Goal: Check status: Check status

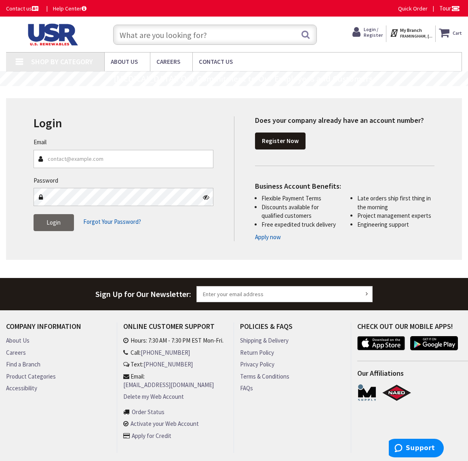
click at [371, 27] on span "Login / Register" at bounding box center [373, 32] width 19 height 12
click at [102, 155] on input "Email" at bounding box center [124, 159] width 180 height 18
type input "[EMAIL_ADDRESS][DOMAIN_NAME]"
click at [53, 222] on button "Login" at bounding box center [54, 222] width 40 height 17
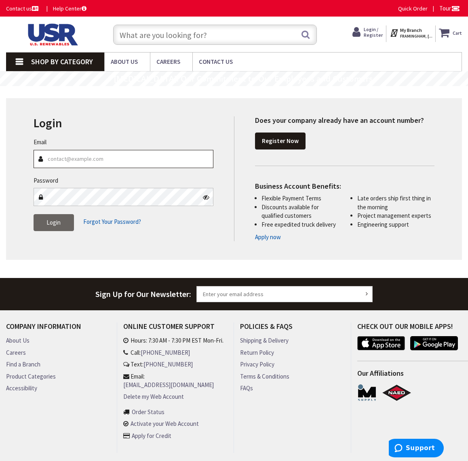
type input "[EMAIL_ADDRESS][DOMAIN_NAME]"
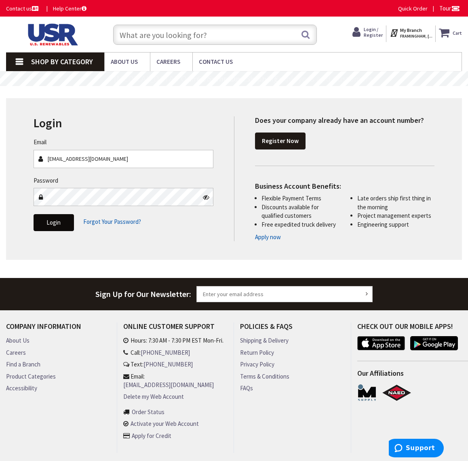
click at [52, 226] on button "Login" at bounding box center [54, 222] width 40 height 17
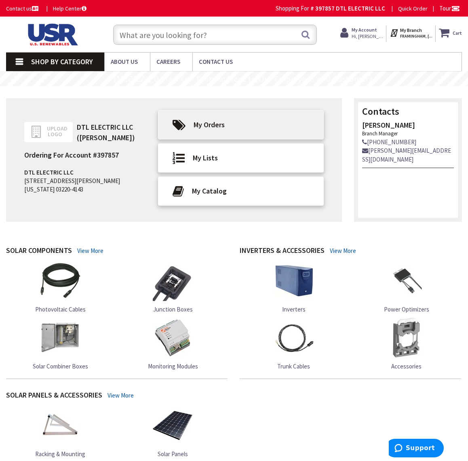
click at [218, 127] on span "My Orders" at bounding box center [209, 124] width 31 height 9
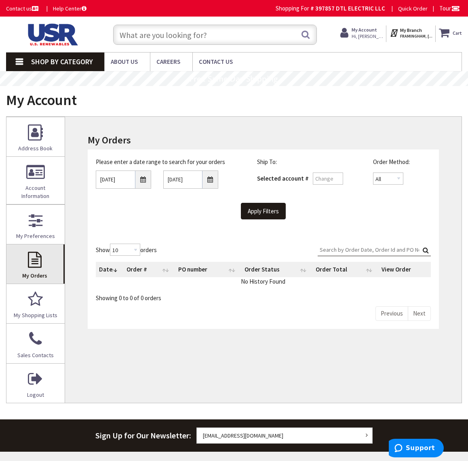
click at [36, 260] on link "My Orders" at bounding box center [35, 264] width 58 height 39
click at [142, 172] on input "9/29/2025" at bounding box center [123, 180] width 55 height 18
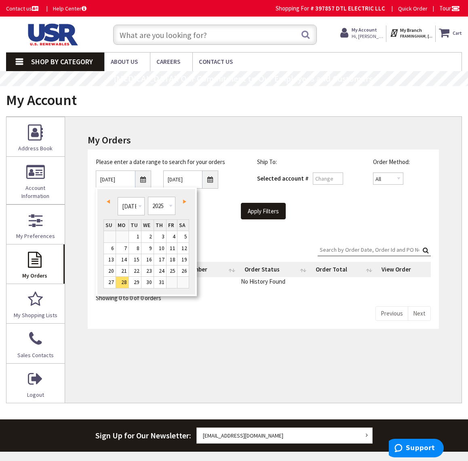
click at [215, 228] on div "Please enter a date range to search for your orders 07/28/2025 10/6/2025 Ship T…" at bounding box center [263, 193] width 351 height 86
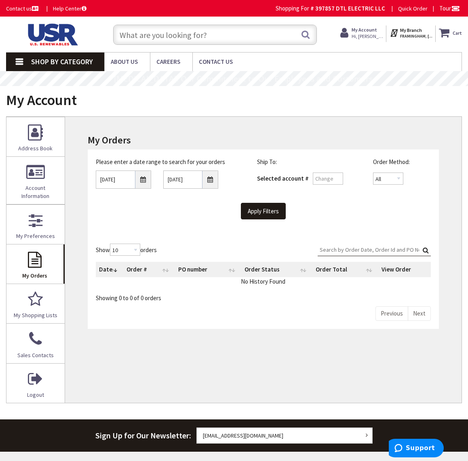
click at [246, 219] on div "Please enter a date range to search for your orders 07/28/2025 10/6/2025 Ship T…" at bounding box center [263, 193] width 351 height 86
click at [251, 207] on input "Apply Filters" at bounding box center [263, 211] width 45 height 17
click at [144, 183] on input "07/28/2025" at bounding box center [123, 180] width 55 height 18
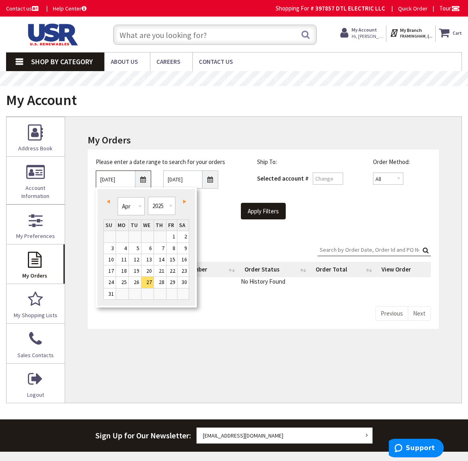
type input "04/26/2025"
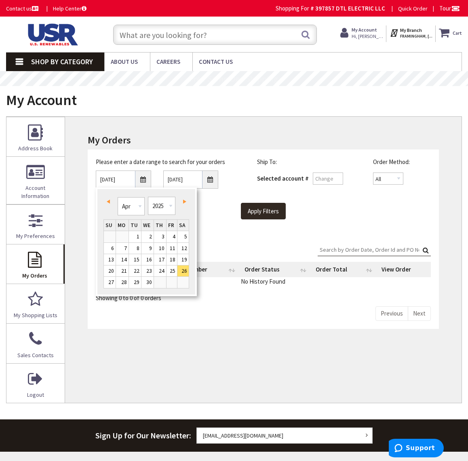
click at [266, 210] on input "Apply Filters" at bounding box center [263, 211] width 45 height 17
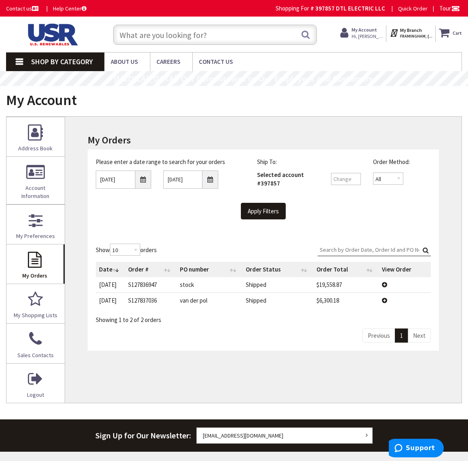
click at [383, 297] on td "View Details" at bounding box center [405, 300] width 52 height 15
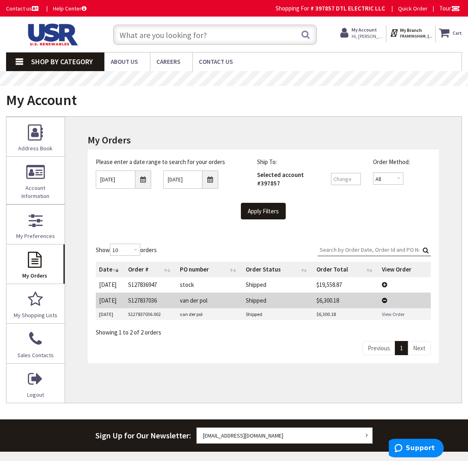
click at [266, 298] on td "Shipped" at bounding box center [278, 300] width 71 height 15
click at [128, 301] on td "S127837036" at bounding box center [151, 300] width 52 height 15
click at [133, 301] on td "S127837036" at bounding box center [151, 300] width 52 height 15
click at [389, 312] on link "View Order" at bounding box center [393, 314] width 23 height 7
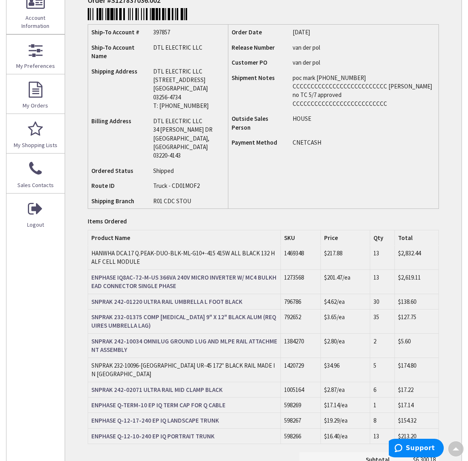
scroll to position [173, 0]
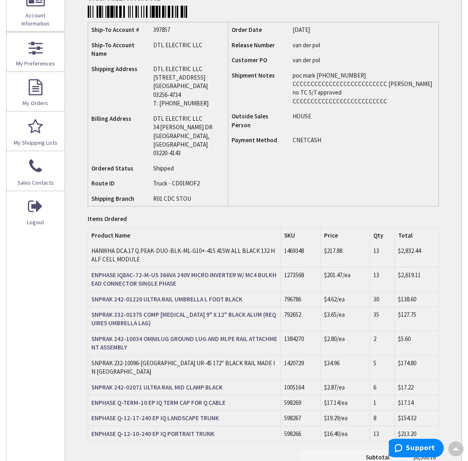
drag, startPoint x: 92, startPoint y: 234, endPoint x: 135, endPoint y: 247, distance: 45.3
click at [135, 247] on td "HANWHA DCA.17 Q.PEAK-DUO-BLK-ML-G10+-415 415W ALL BLACK 132 HALF CELL MODULE" at bounding box center [184, 255] width 193 height 24
copy td "HANWHA DCA.17 Q.PEAK-DUO-BLK-ML-G10+-415 415W ALL BLACK 132 HALF CELL MODULE"
